Goal: Find specific page/section: Find specific page/section

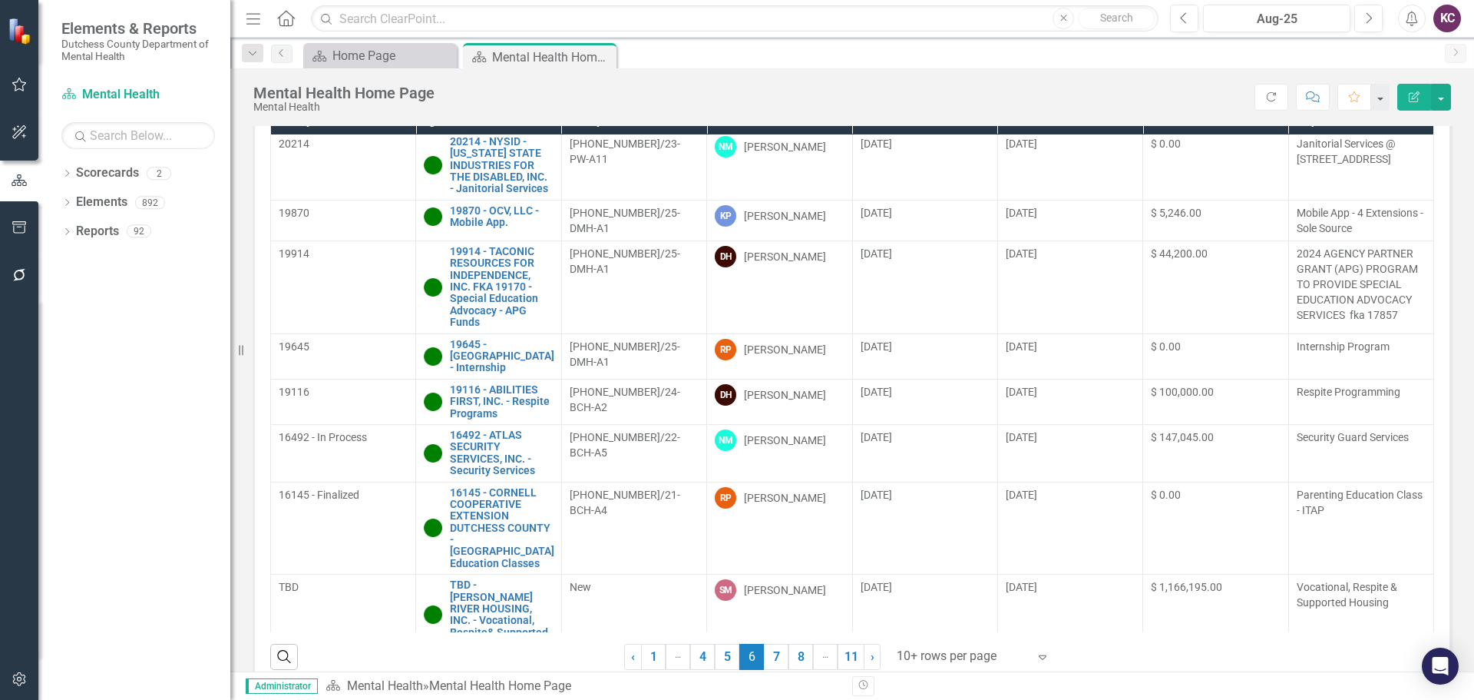
scroll to position [238, 0]
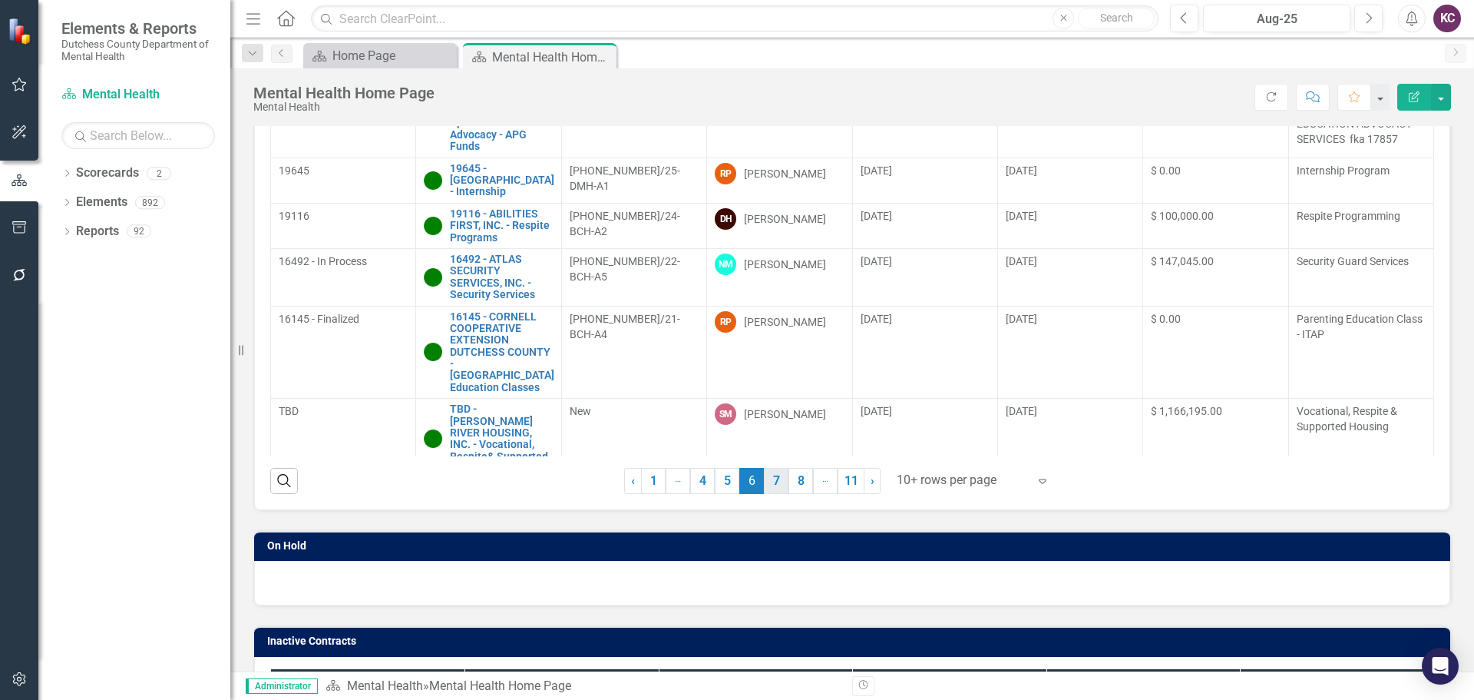
click at [775, 477] on link "7" at bounding box center [776, 481] width 25 height 26
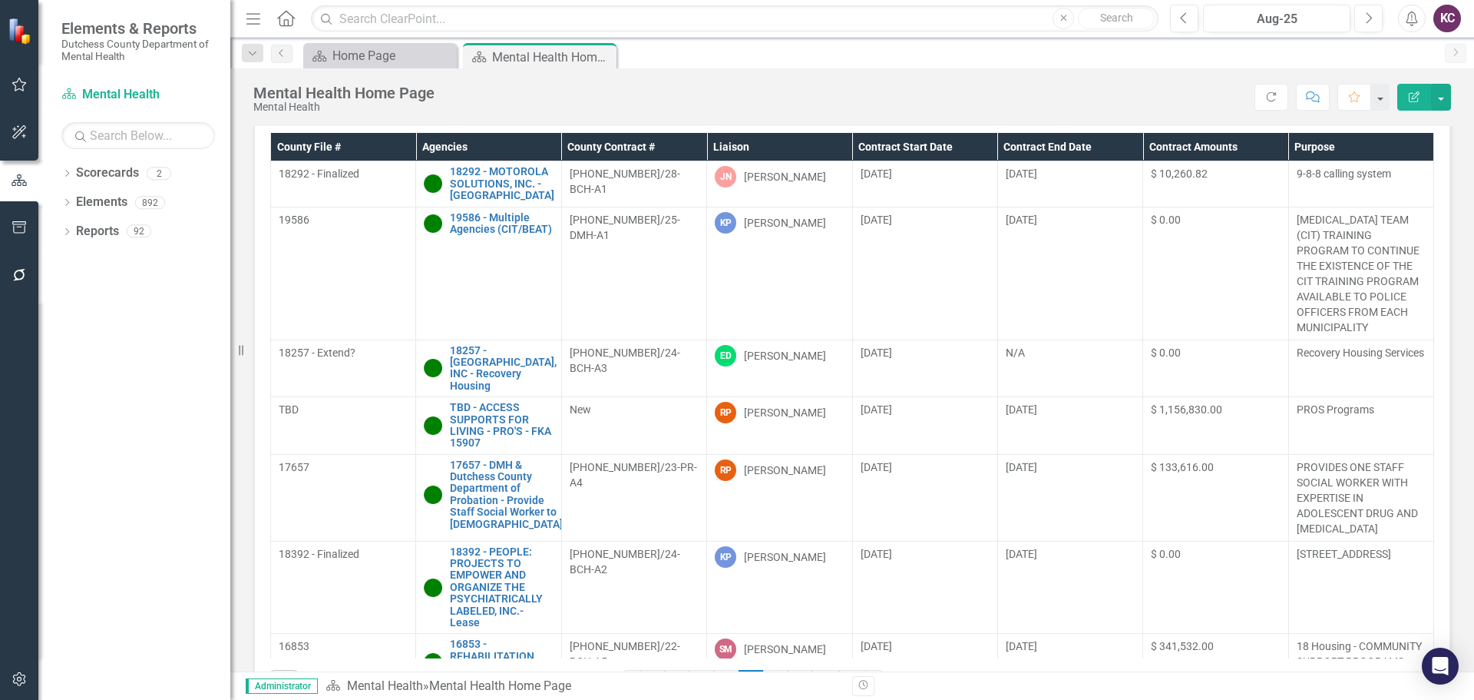
scroll to position [0, 0]
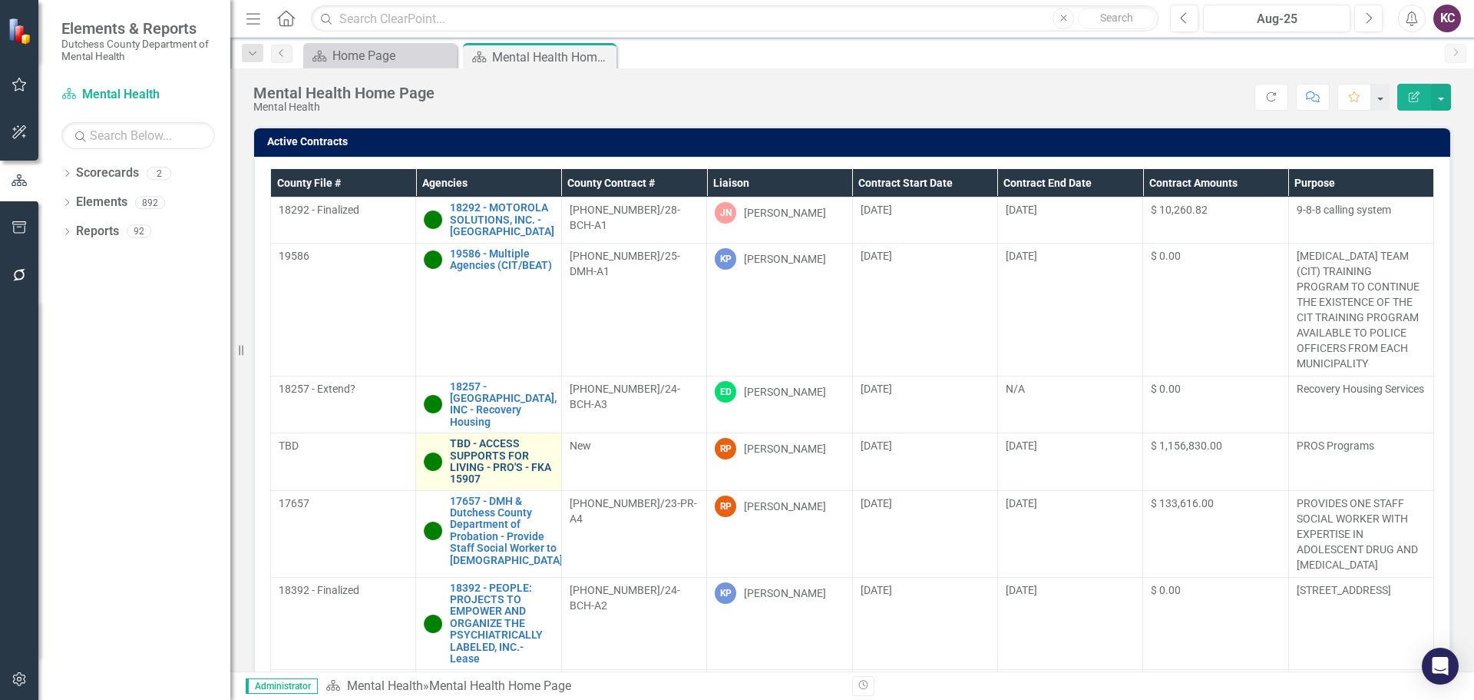
click at [499, 456] on link "TBD - ACCESS SUPPORTS FOR LIVING - PRO'S - FKA 15907" at bounding box center [501, 462] width 103 height 48
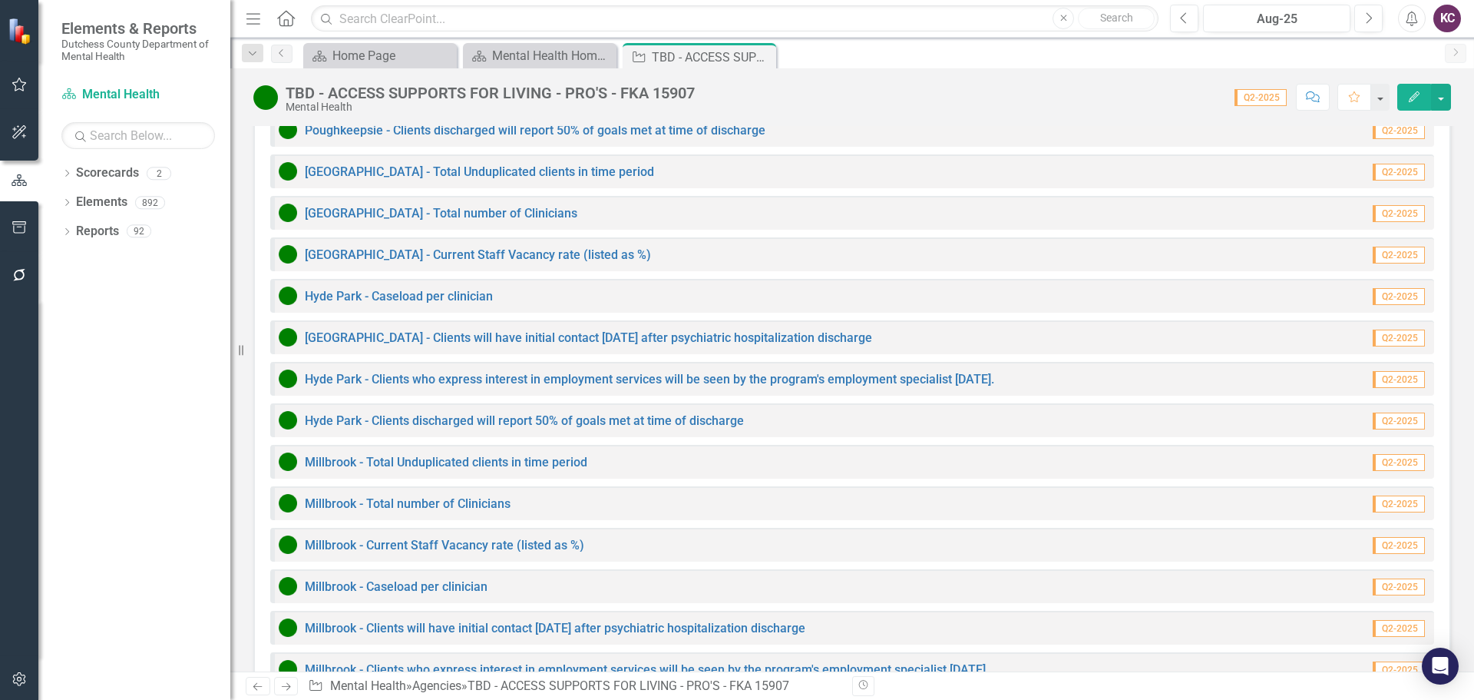
scroll to position [1757, 0]
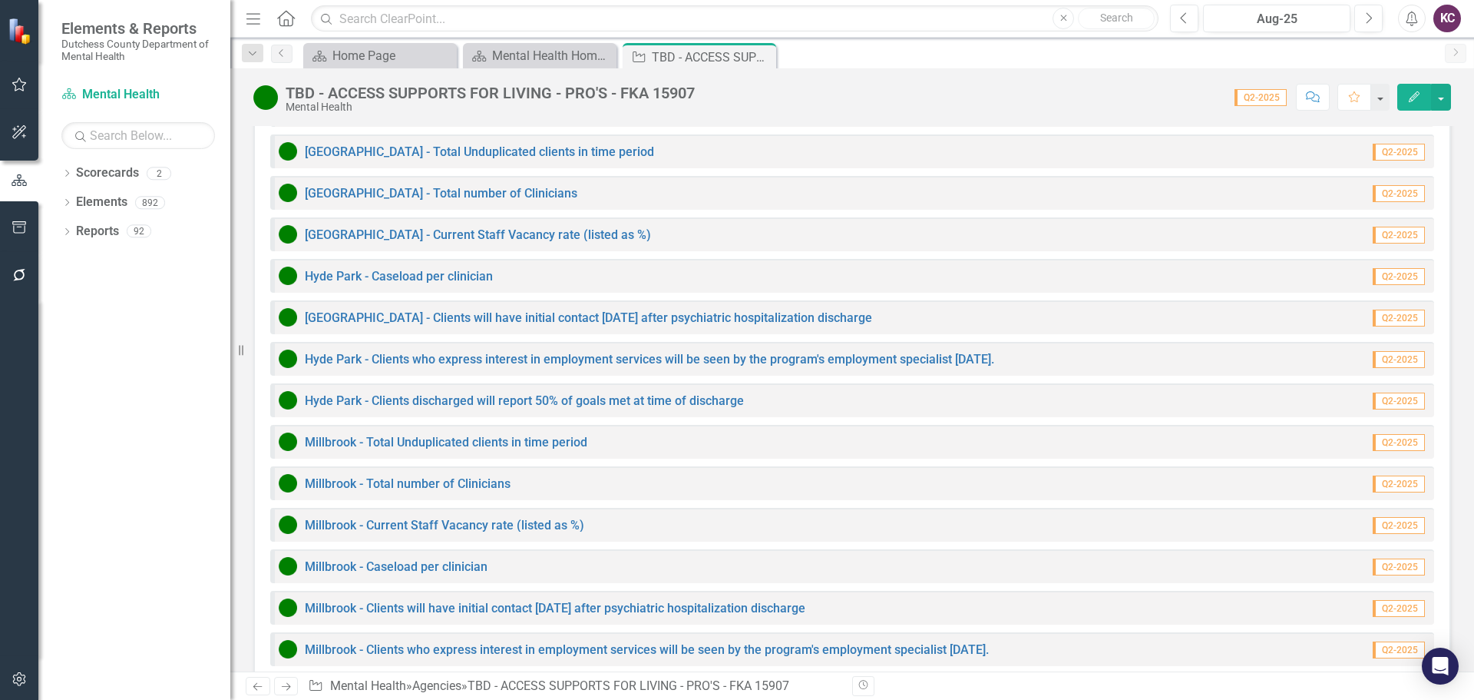
click at [1002, 92] on div "Score: 0.00 Q2-2025 Completed Comment Favorite Edit" at bounding box center [1077, 97] width 749 height 26
click at [934, 86] on div "Score: 0.00 Q2-2025 Completed Comment Favorite Edit" at bounding box center [1077, 97] width 749 height 26
click at [1278, 175] on div "[GEOGRAPHIC_DATA] PROS - Total Unduplicated clients in time period Q2-2025 [GEO…" at bounding box center [852, 219] width 1196 height 1024
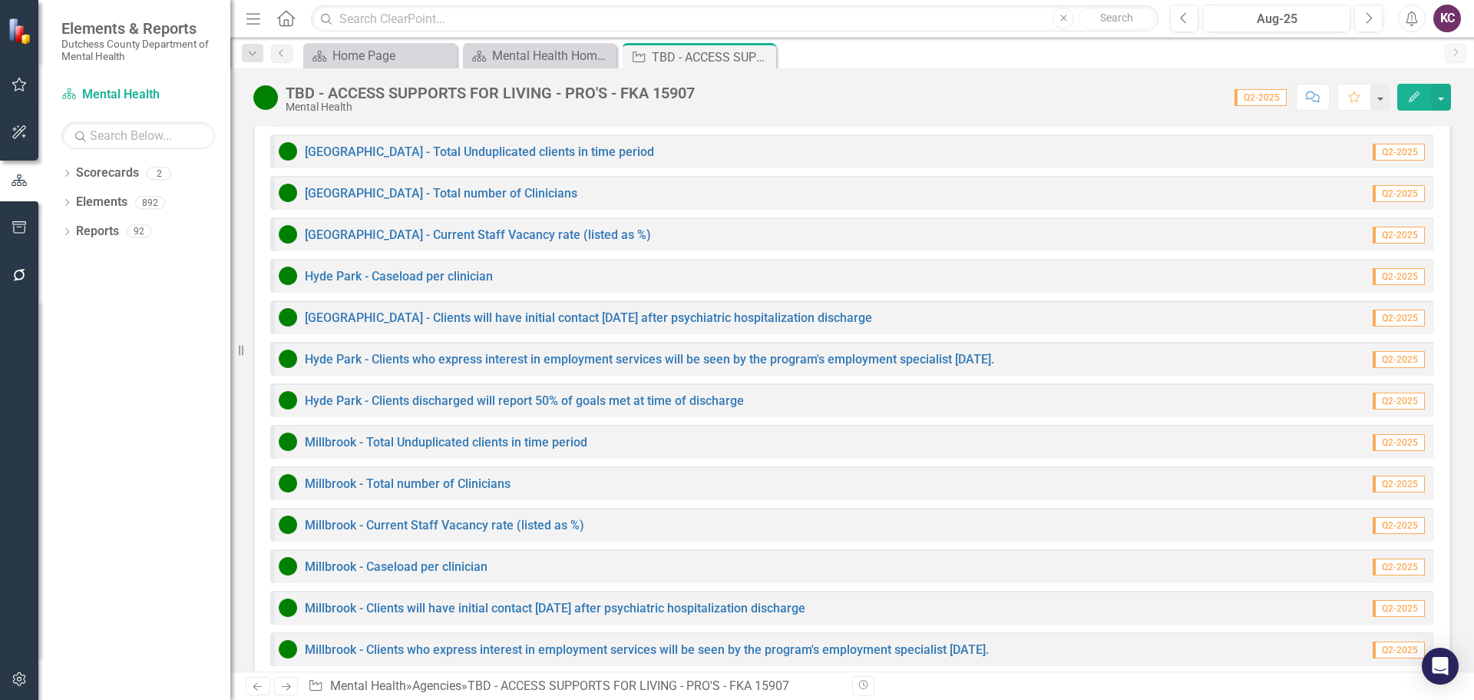
click at [136, 410] on div "Dropdown Scorecards 2 Dutchess County Mental Health Dropdown Elements 892 Dropd…" at bounding box center [134, 429] width 192 height 539
drag, startPoint x: 239, startPoint y: 349, endPoint x: 185, endPoint y: 349, distance: 53.8
click at [186, 349] on div "Elements & Reports Dutchess County Department of Mental Health Scorecard Mental…" at bounding box center [115, 350] width 230 height 700
click at [941, 84] on div "Score: 0.00 Q2-2025 Completed Comment Favorite Edit" at bounding box center [1077, 97] width 749 height 26
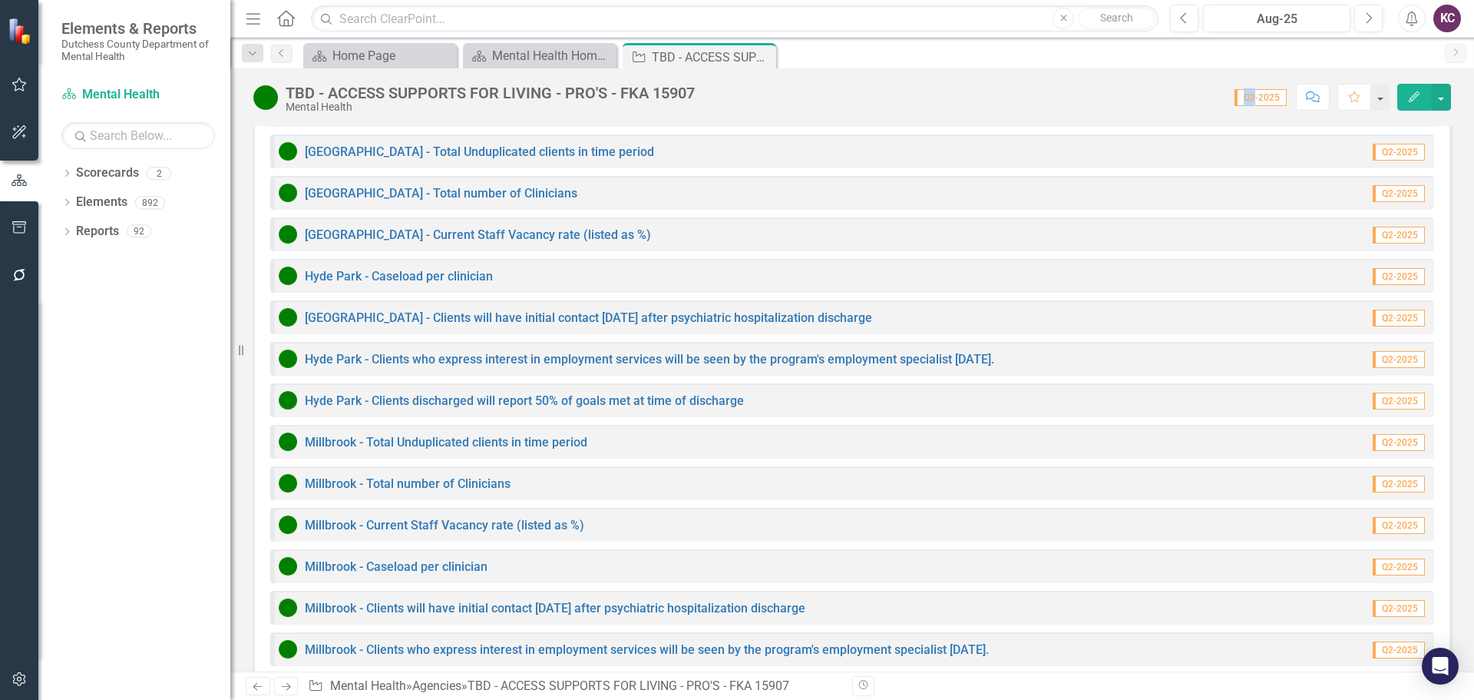
click at [891, 91] on div "Score: 0.00 Q2-2025 Completed Comment Favorite Edit" at bounding box center [1077, 97] width 749 height 26
click at [915, 86] on div "Score: 0.00 Q2-2025 Completed Comment Favorite Edit" at bounding box center [1077, 97] width 749 height 26
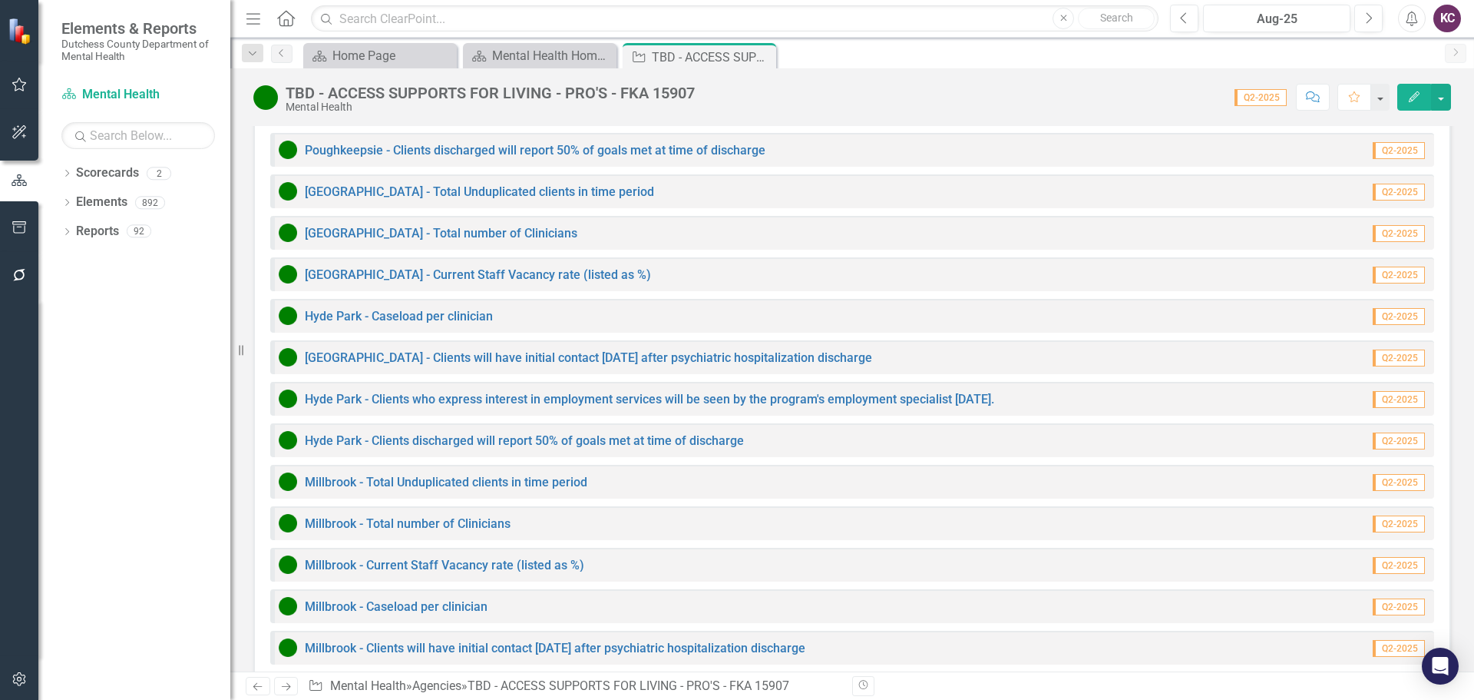
scroll to position [1680, 0]
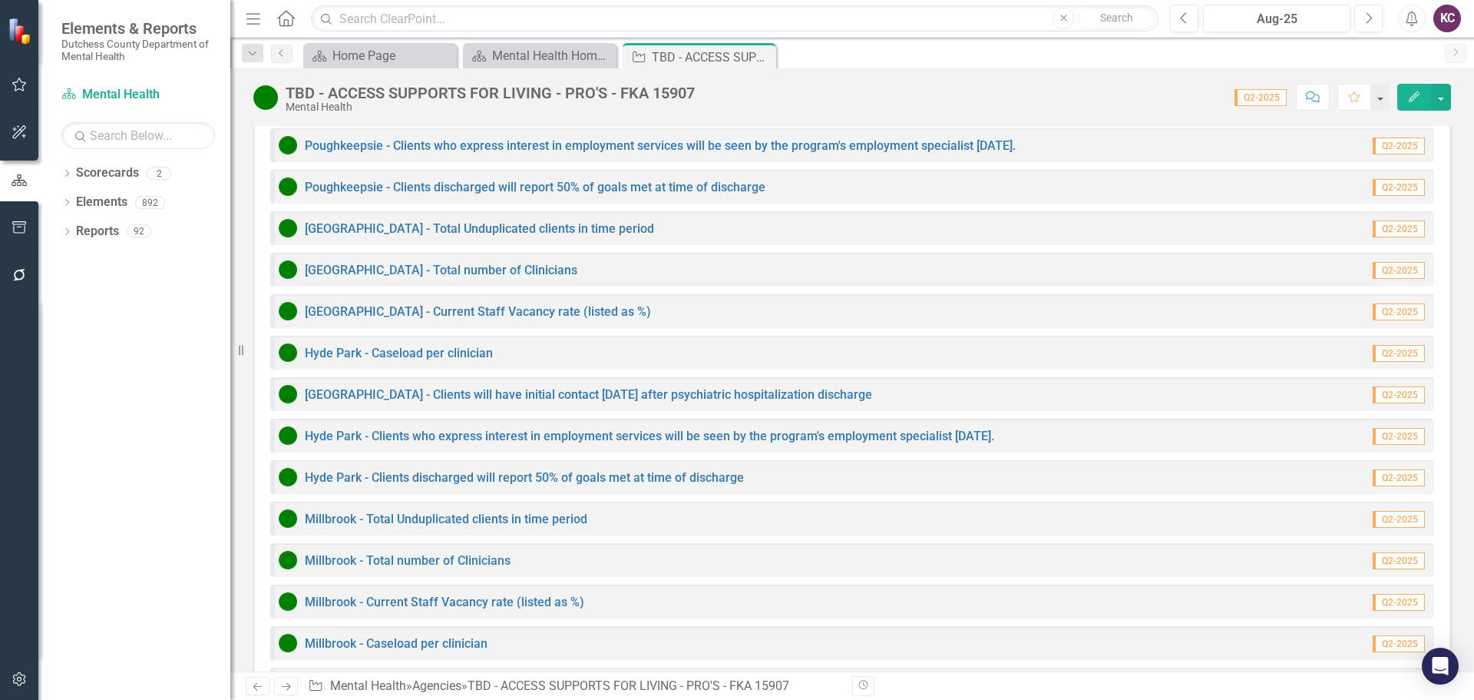
drag, startPoint x: 241, startPoint y: 352, endPoint x: 168, endPoint y: 346, distance: 73.2
click at [168, 346] on div "Elements & Reports Dutchess County Department of Mental Health Scorecard Mental…" at bounding box center [115, 350] width 230 height 700
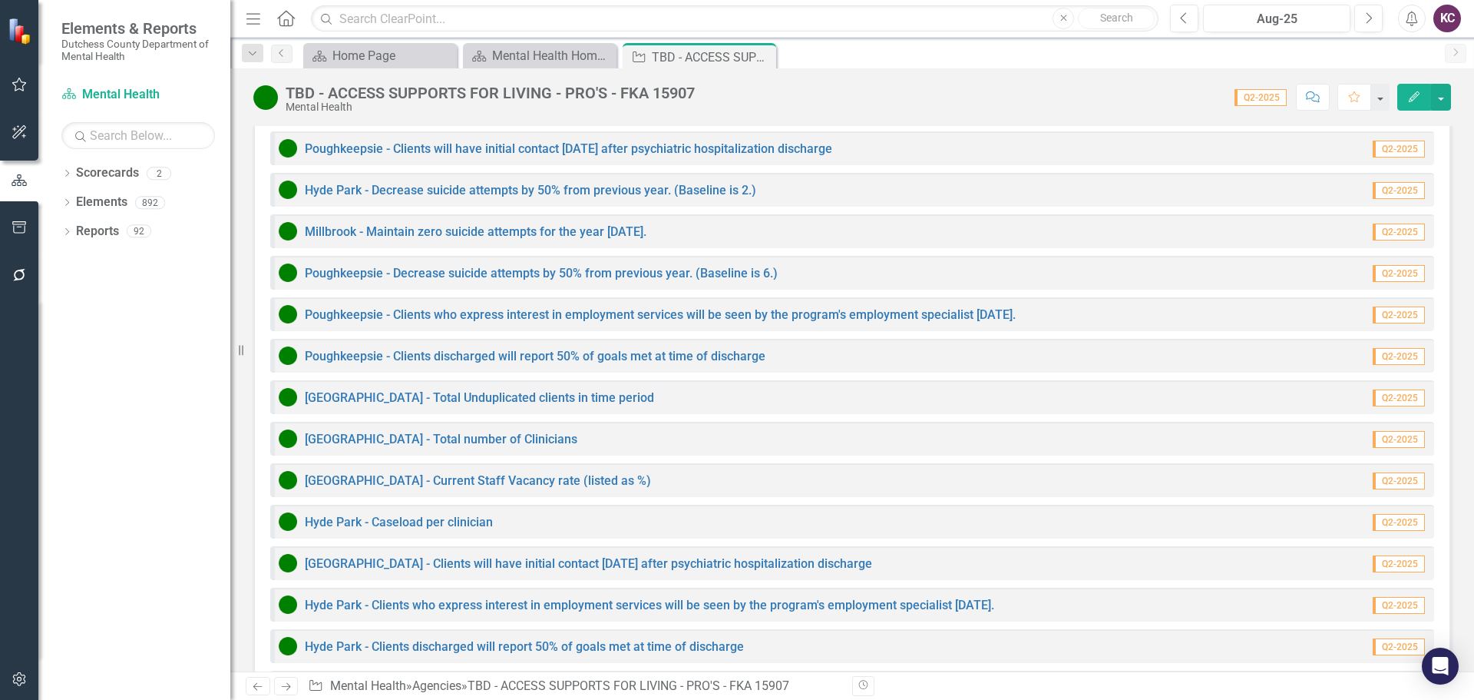
scroll to position [1514, 0]
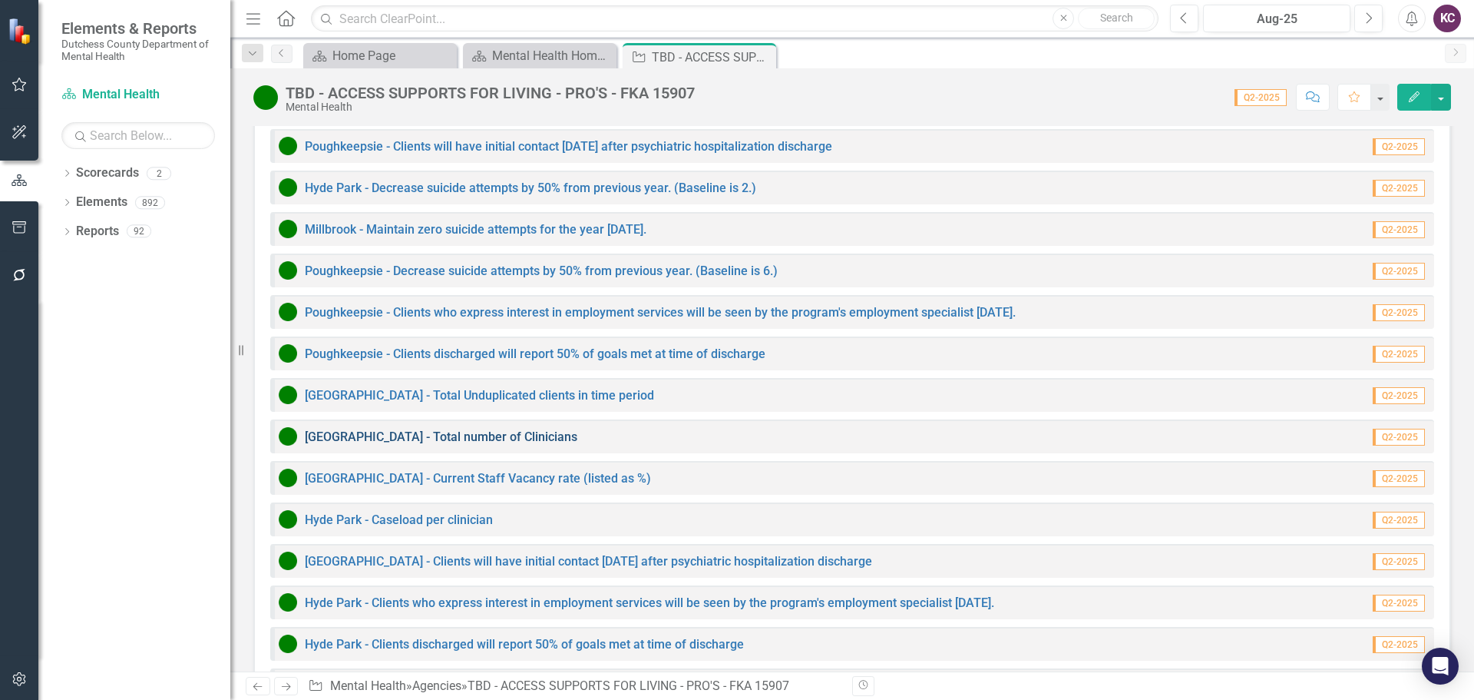
click at [363, 429] on link "[GEOGRAPHIC_DATA] - Total number of Clinicians" at bounding box center [441, 436] width 273 height 15
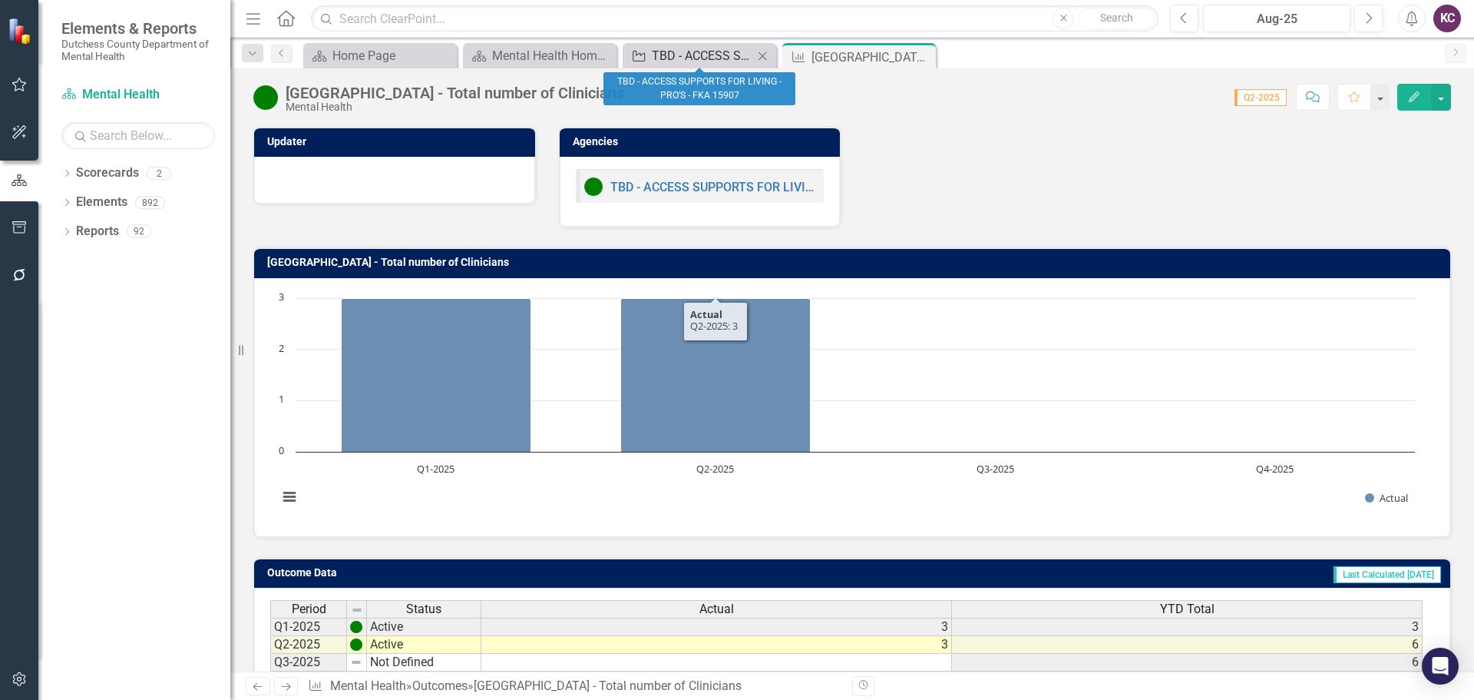
click at [678, 61] on div "TBD - ACCESS SUPPORTS FOR LIVING - PRO'S - FKA 15907" at bounding box center [702, 55] width 101 height 19
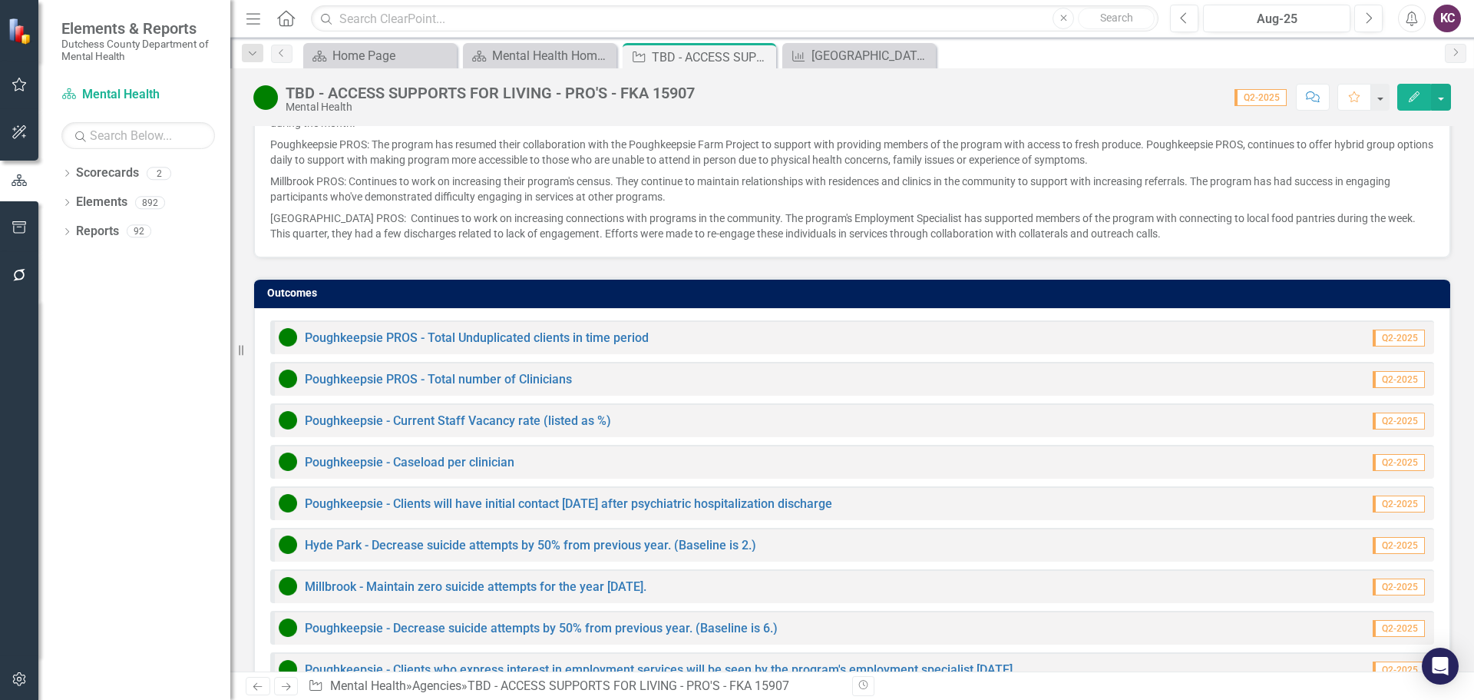
scroll to position [1373, 0]
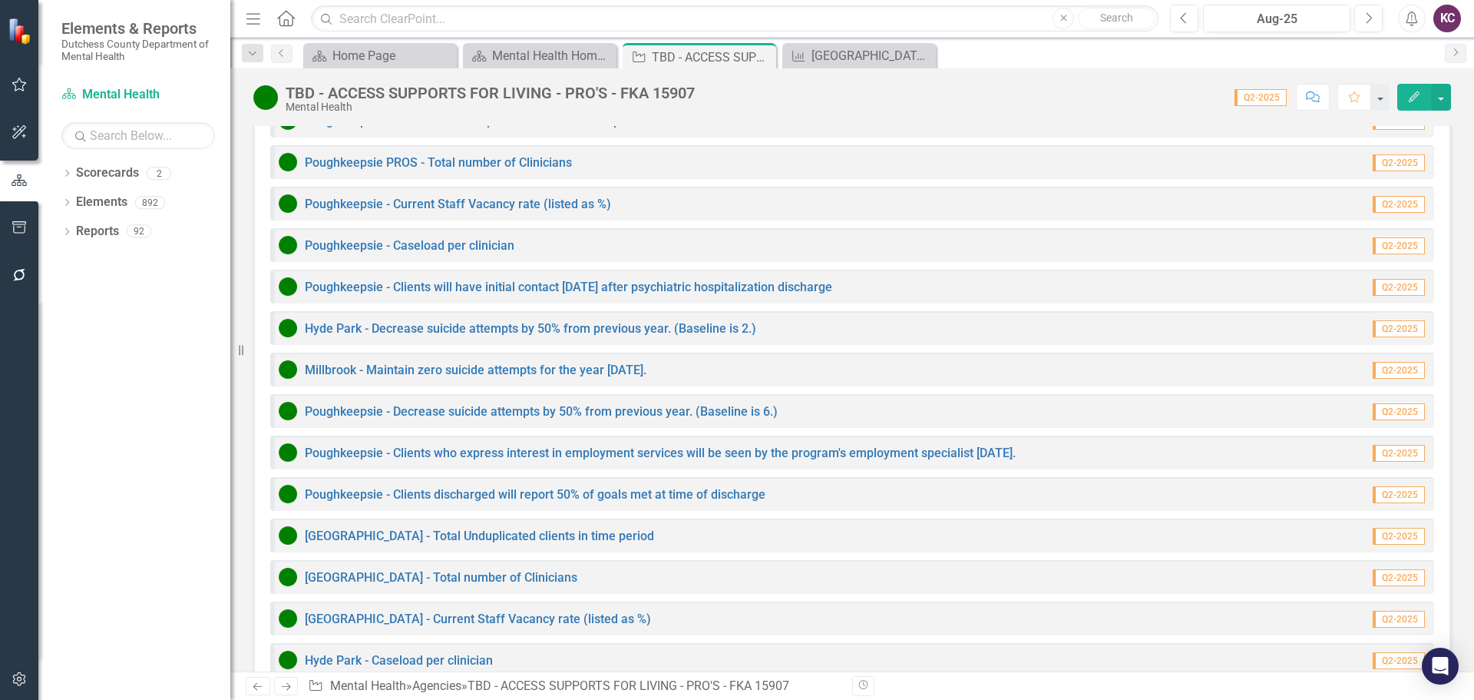
click at [957, 88] on div "Score: 0.00 Q2-2025 Completed Comment Favorite Edit" at bounding box center [1077, 97] width 749 height 26
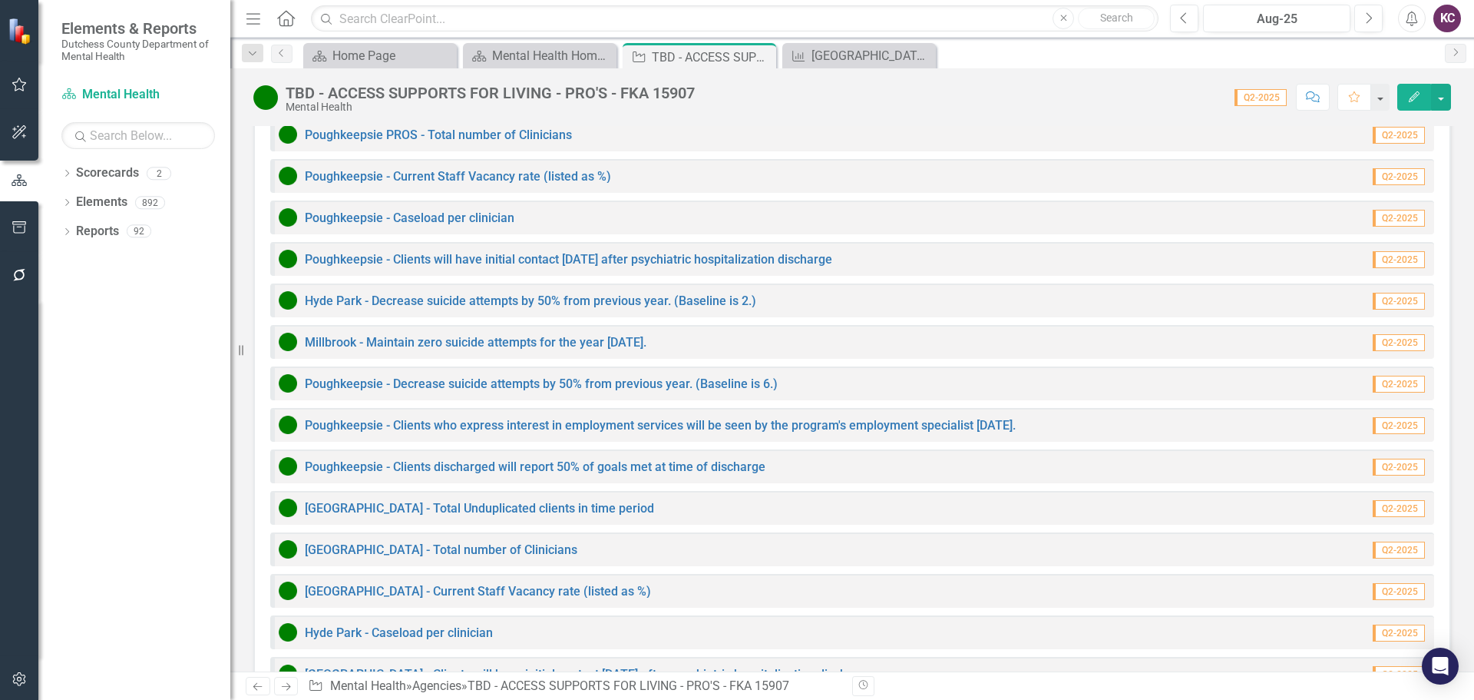
scroll to position [1352, 0]
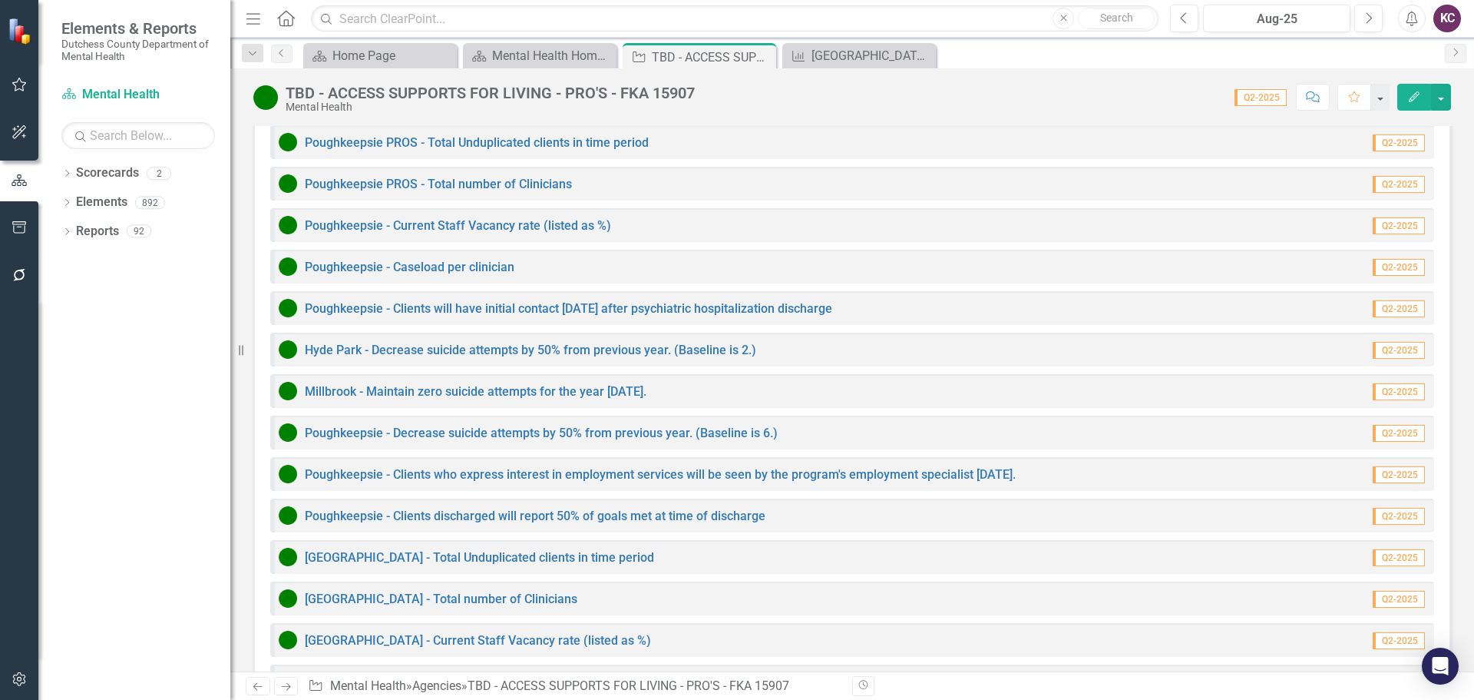
drag, startPoint x: 234, startPoint y: 345, endPoint x: 184, endPoint y: 345, distance: 49.9
click at [187, 345] on div "Elements & Reports Dutchess County Department of Mental Health Scorecard Mental…" at bounding box center [115, 350] width 230 height 700
